Goal: Task Accomplishment & Management: Manage account settings

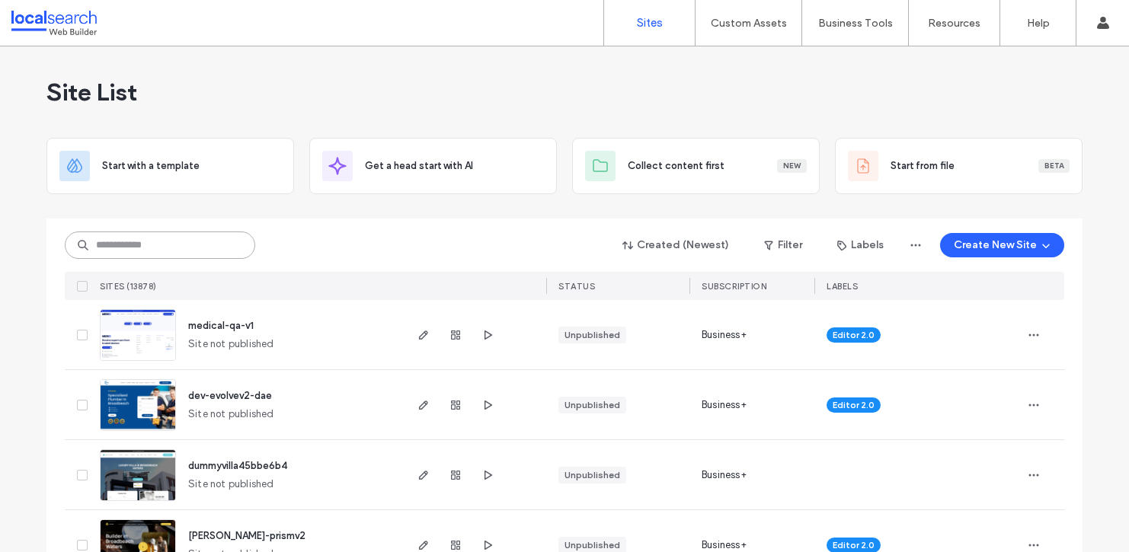
click at [219, 245] on input at bounding box center [160, 245] width 190 height 27
paste input "********"
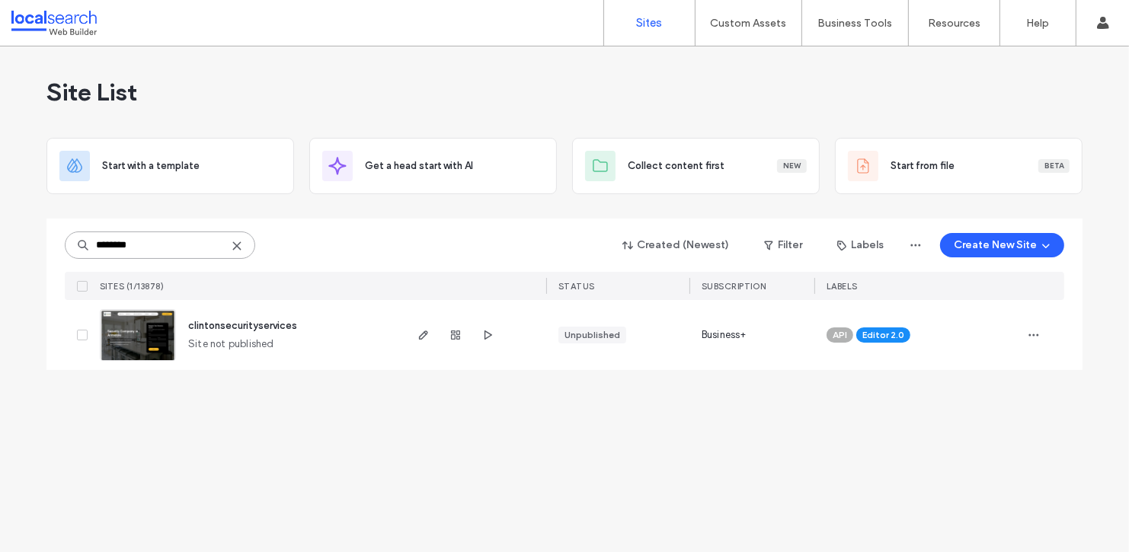
type input "********"
click at [238, 327] on span "clintonsecurityservices" at bounding box center [242, 325] width 109 height 11
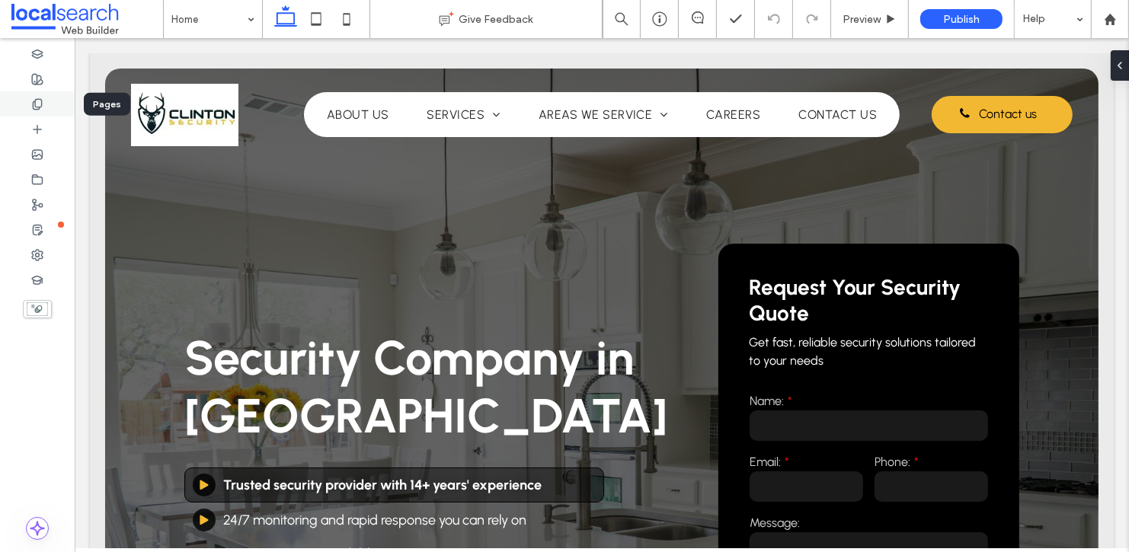
click at [36, 102] on icon at bounding box center [37, 104] width 12 height 12
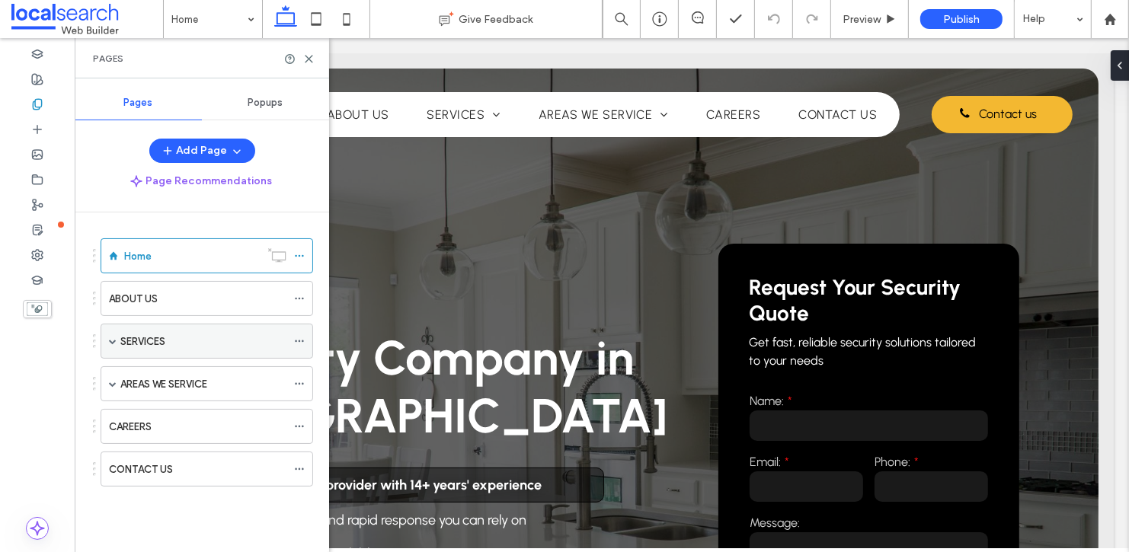
click at [110, 339] on span at bounding box center [113, 341] width 8 height 8
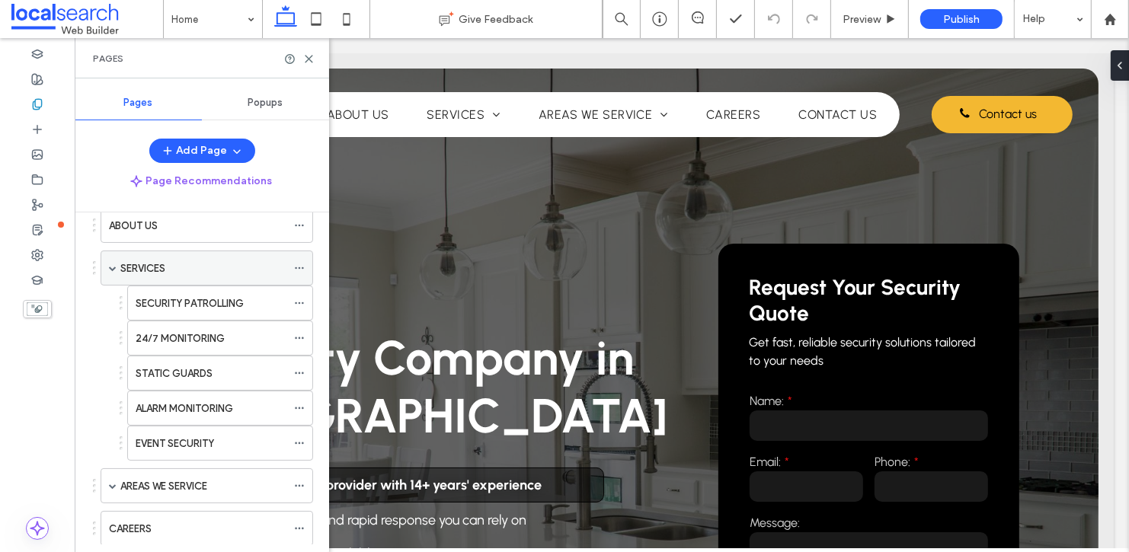
scroll to position [146, 0]
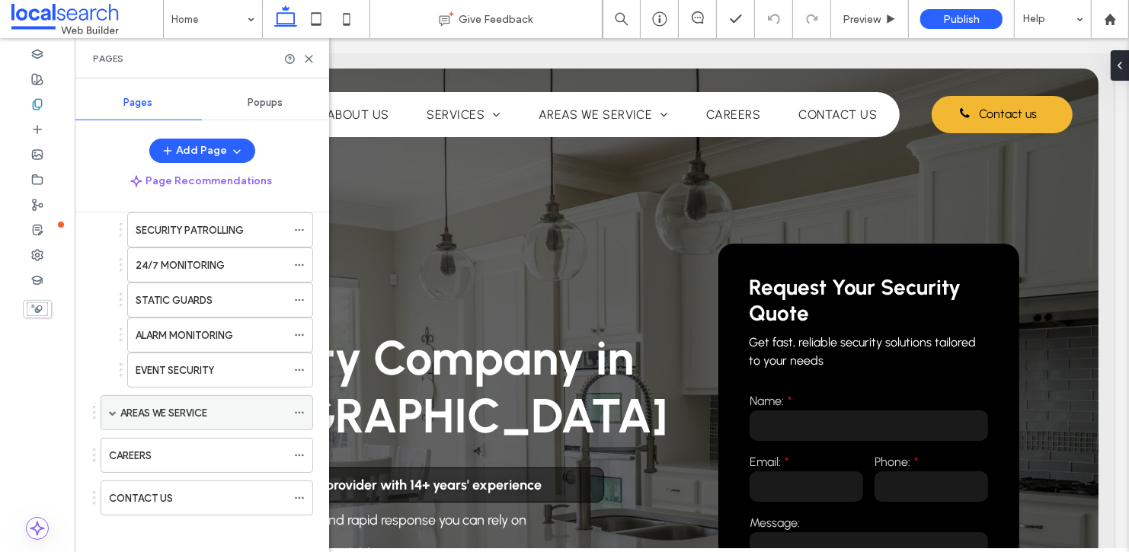
click at [110, 409] on span at bounding box center [113, 413] width 8 height 8
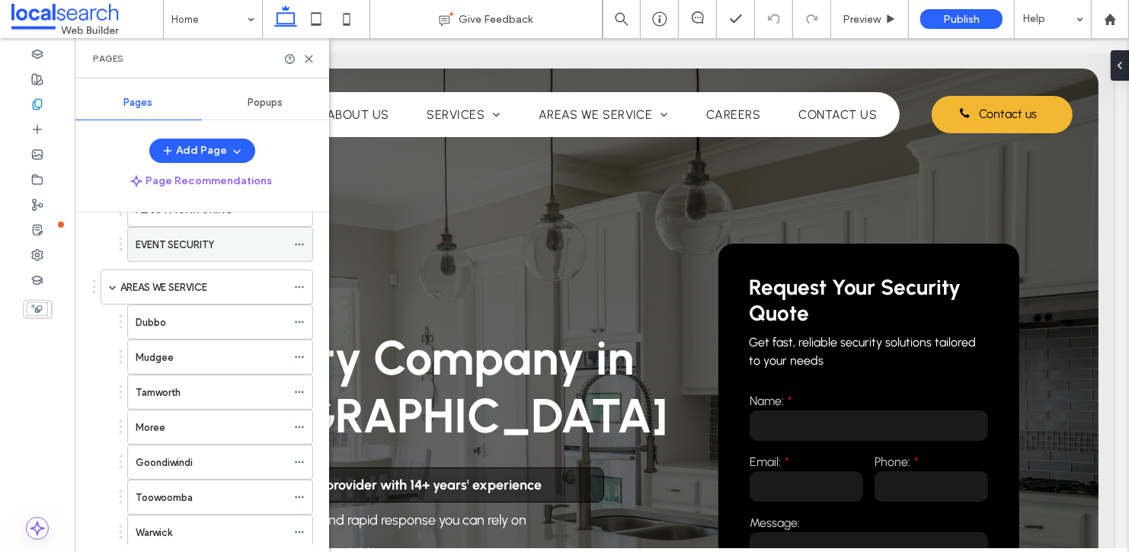
scroll to position [0, 0]
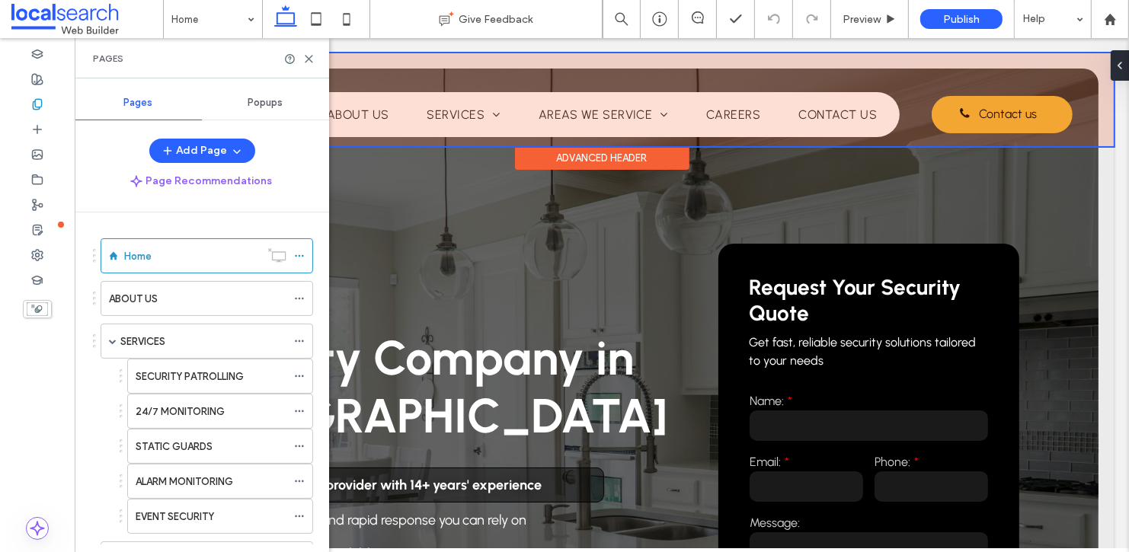
click at [663, 114] on div at bounding box center [600, 99] width 1023 height 93
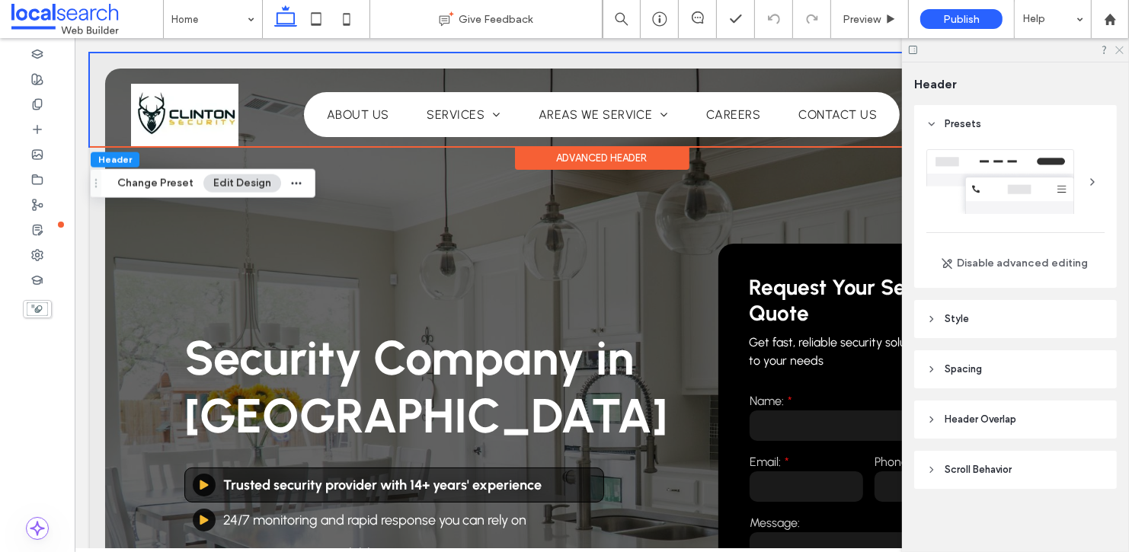
click at [1119, 51] on icon at bounding box center [1118, 49] width 10 height 10
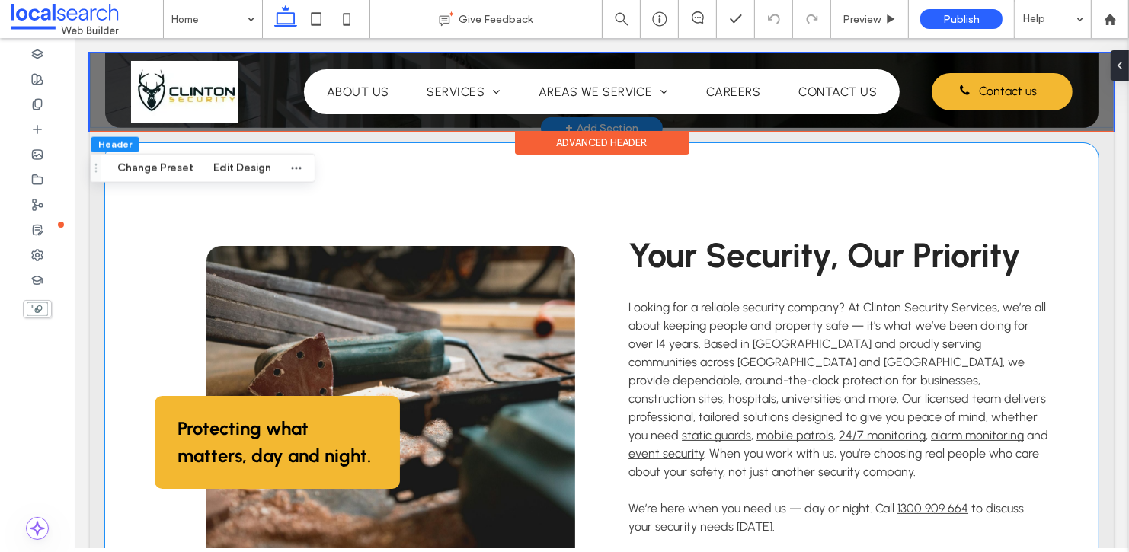
scroll to position [679, 0]
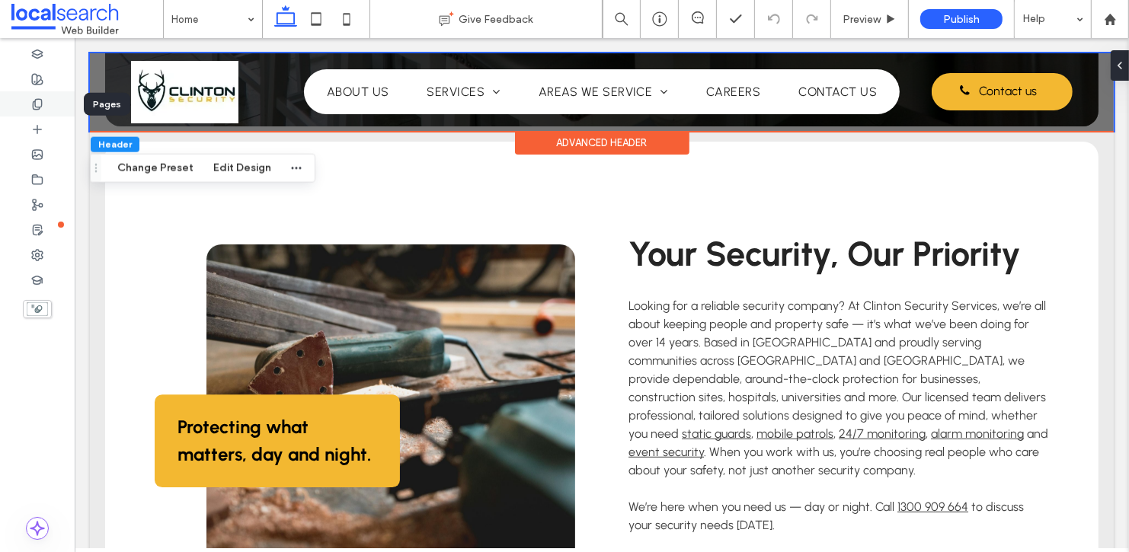
click at [40, 99] on icon at bounding box center [37, 104] width 12 height 12
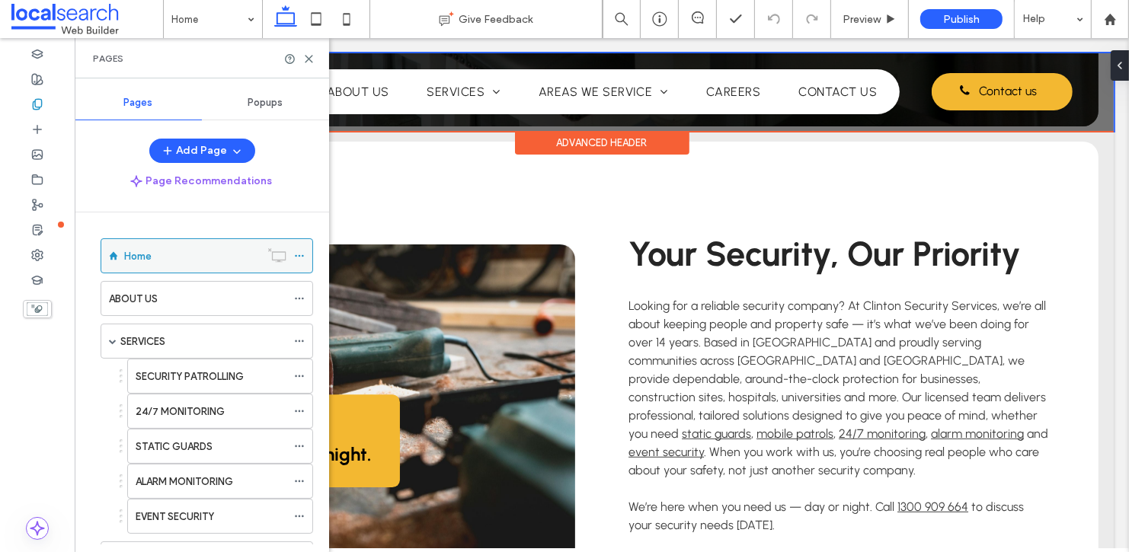
click at [301, 254] on icon at bounding box center [299, 256] width 11 height 11
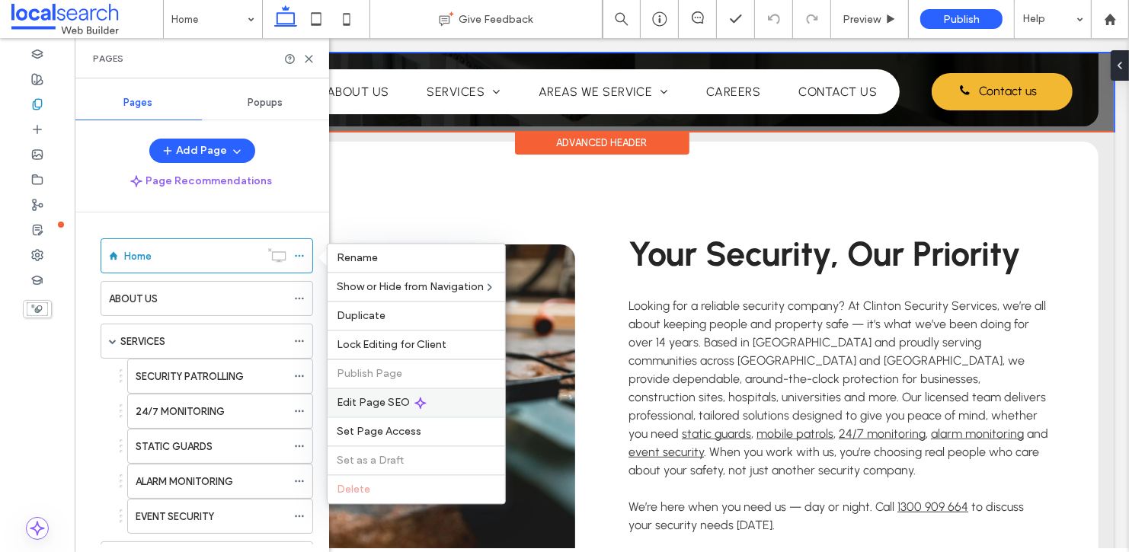
click at [362, 405] on span "Edit Page SEO" at bounding box center [373, 402] width 73 height 13
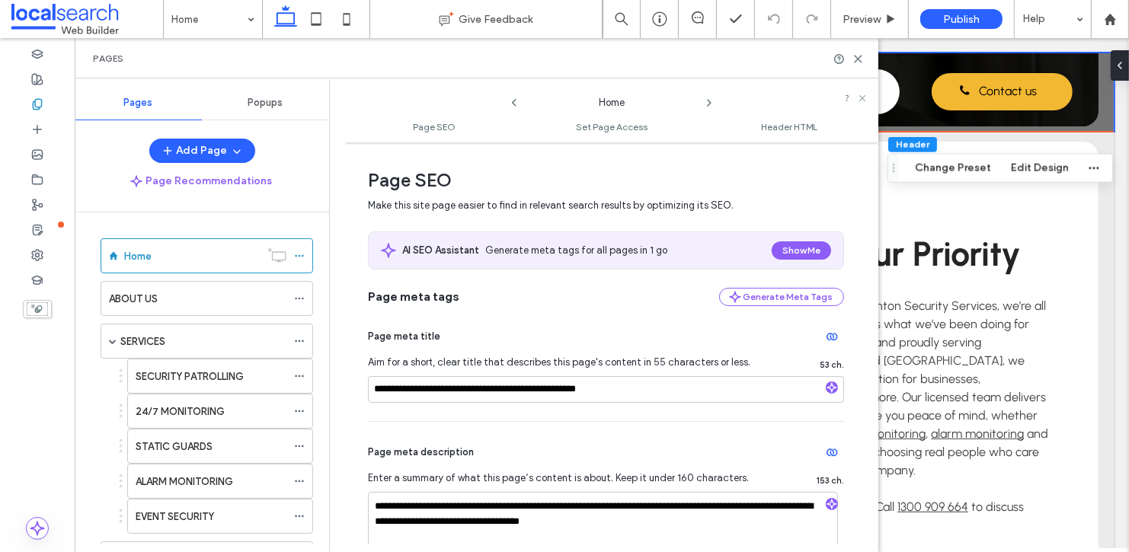
click at [707, 101] on icon at bounding box center [709, 103] width 12 height 12
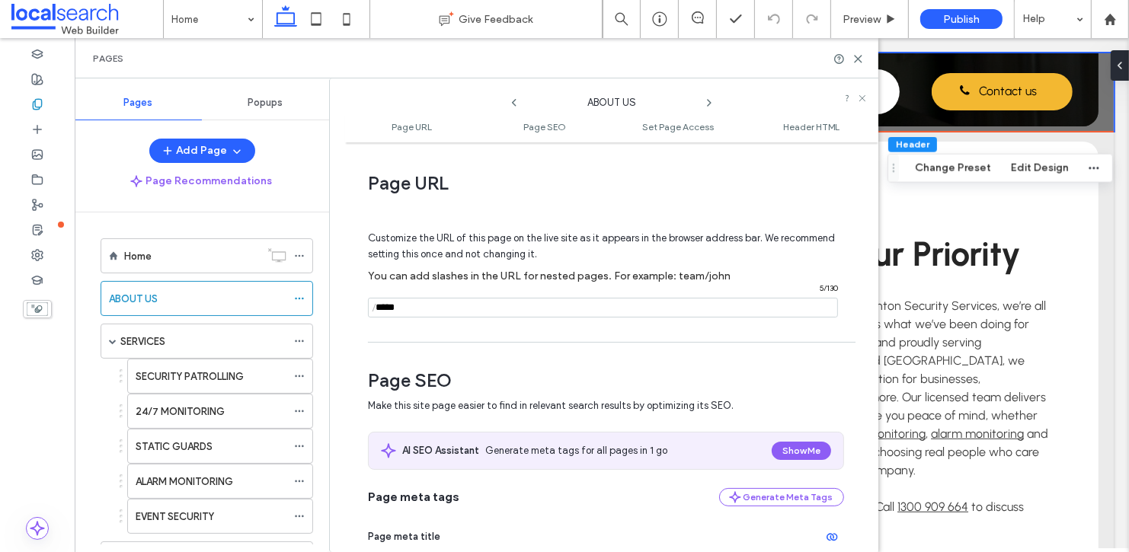
click at [707, 101] on icon at bounding box center [709, 103] width 12 height 12
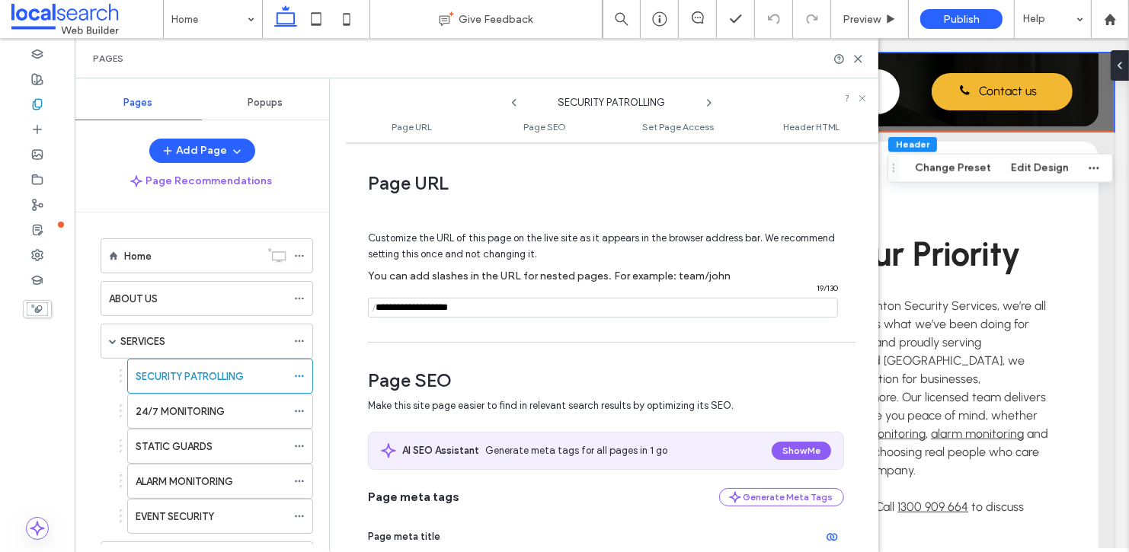
click at [707, 101] on icon at bounding box center [709, 103] width 12 height 12
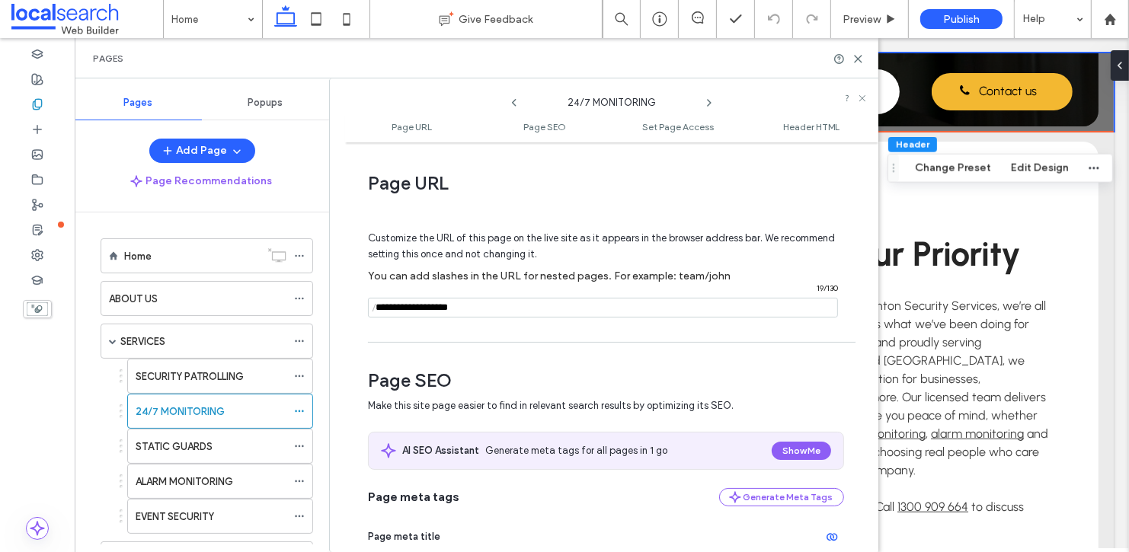
click at [707, 101] on icon at bounding box center [709, 103] width 12 height 12
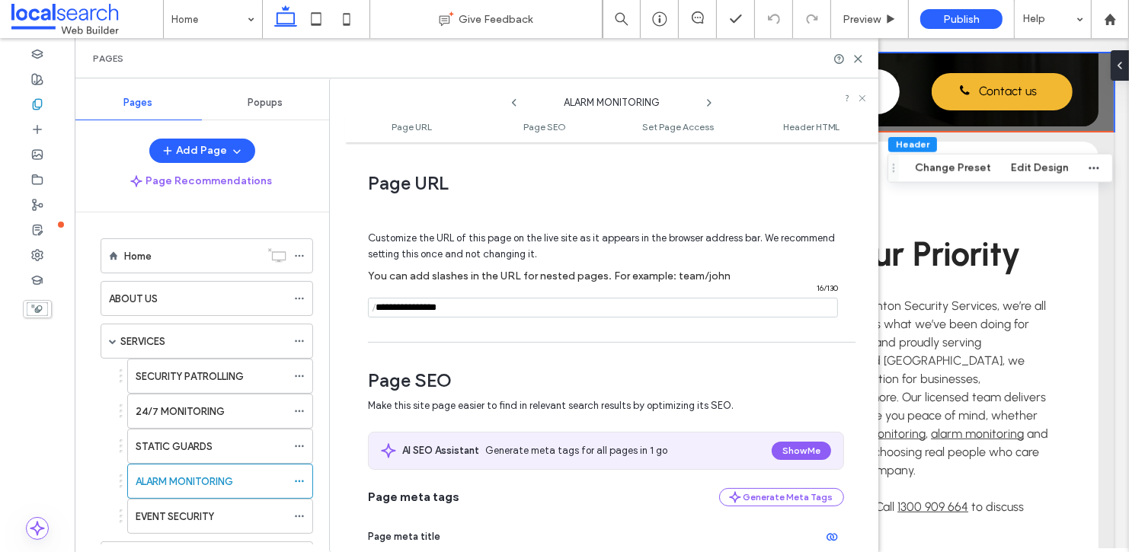
click at [707, 101] on icon at bounding box center [709, 103] width 12 height 12
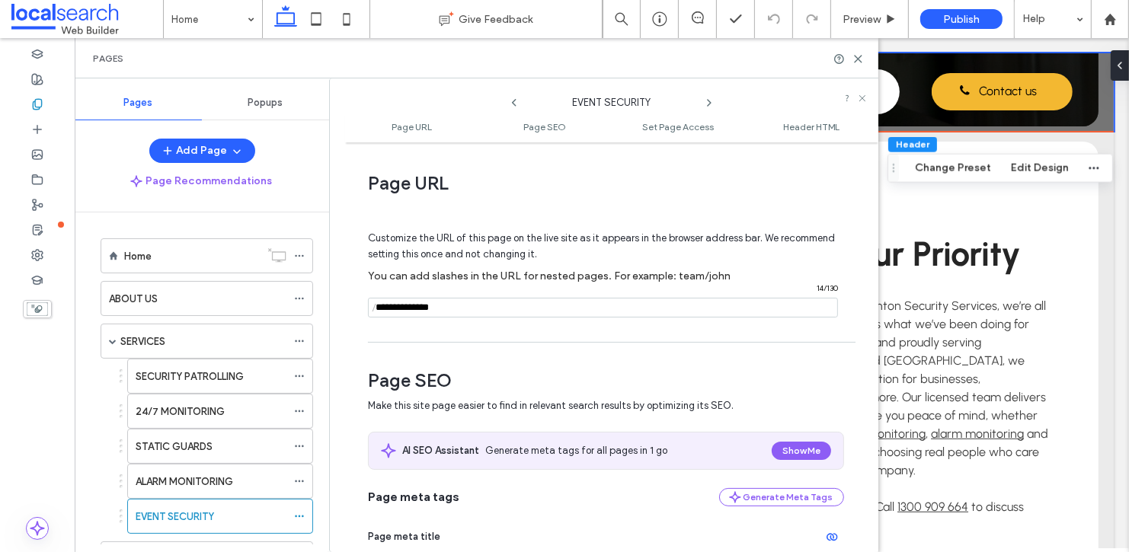
click at [707, 101] on icon at bounding box center [709, 103] width 12 height 12
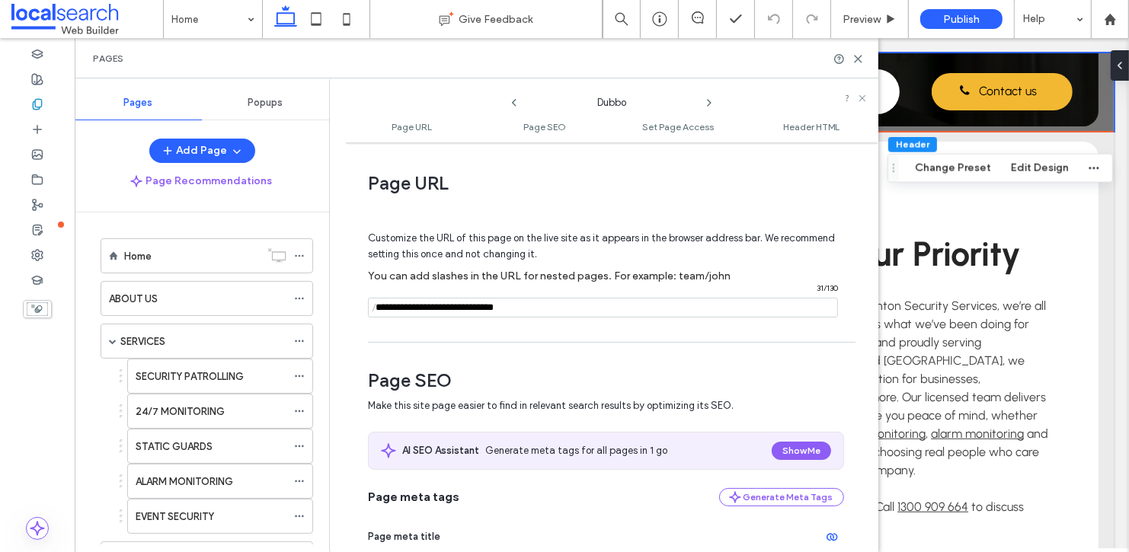
click at [707, 101] on icon at bounding box center [709, 103] width 12 height 12
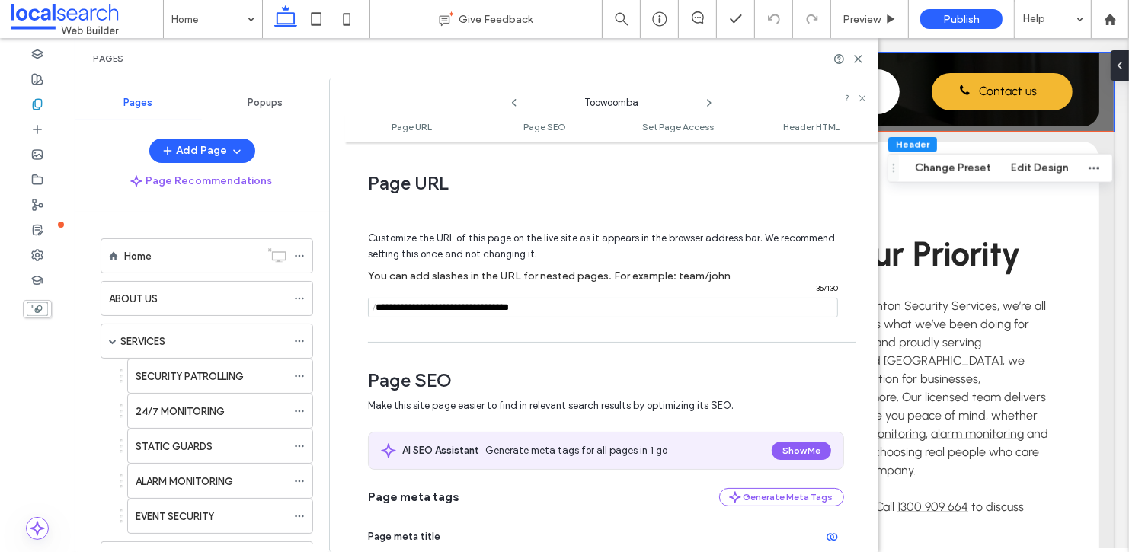
click at [707, 101] on icon at bounding box center [709, 103] width 12 height 12
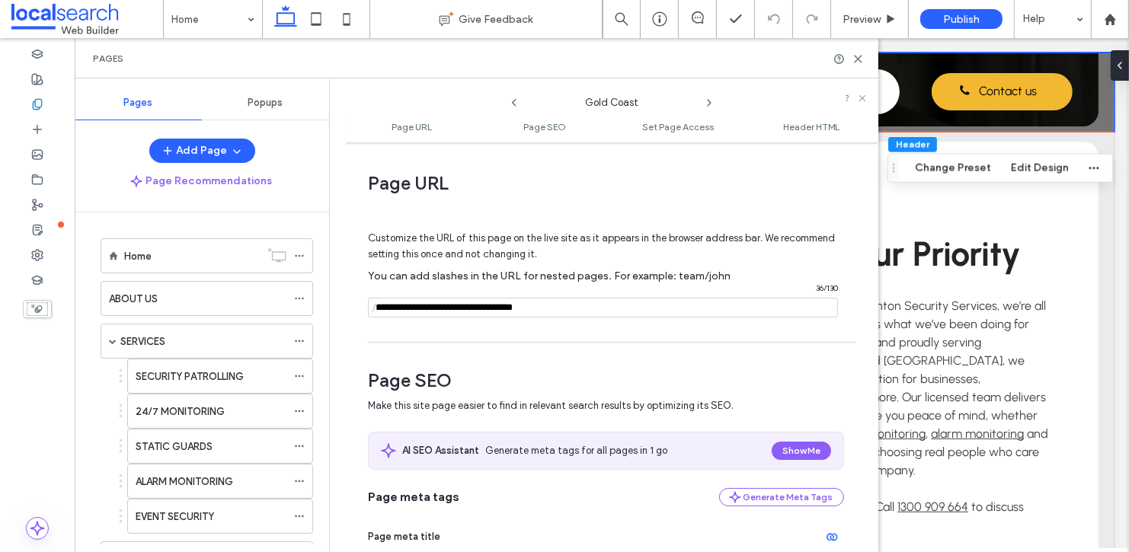
click at [707, 101] on icon at bounding box center [709, 103] width 12 height 12
